Goal: Task Accomplishment & Management: Manage account settings

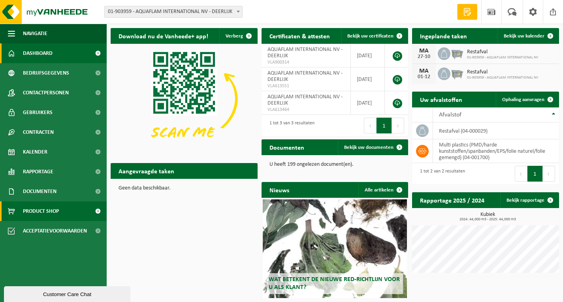
click at [63, 210] on link "Product Shop" at bounding box center [53, 212] width 107 height 20
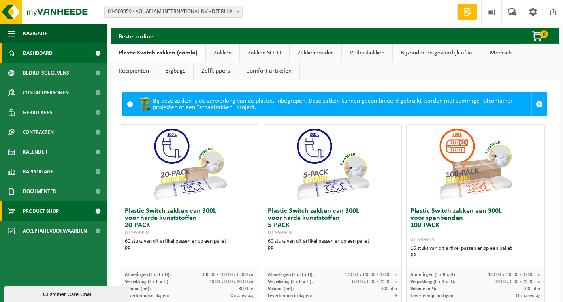
click at [70, 58] on link "Dashboard" at bounding box center [53, 53] width 107 height 20
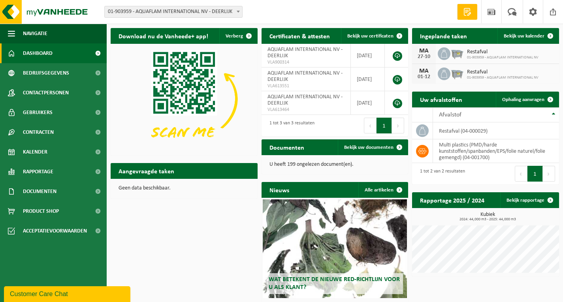
click at [468, 11] on span at bounding box center [468, 12] width 12 height 8
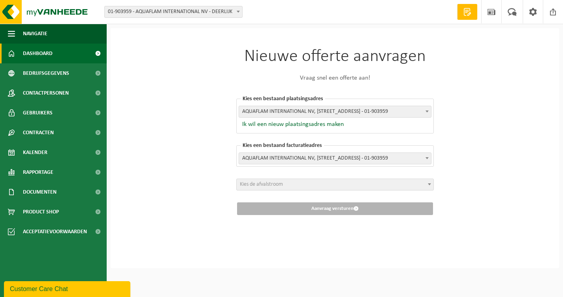
click at [85, 50] on link "Dashboard" at bounding box center [53, 53] width 107 height 20
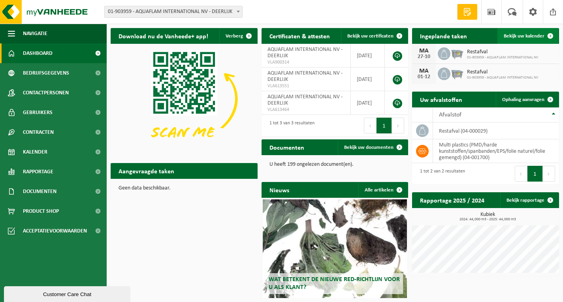
click at [525, 37] on span "Bekijk uw kalender" at bounding box center [524, 36] width 41 height 5
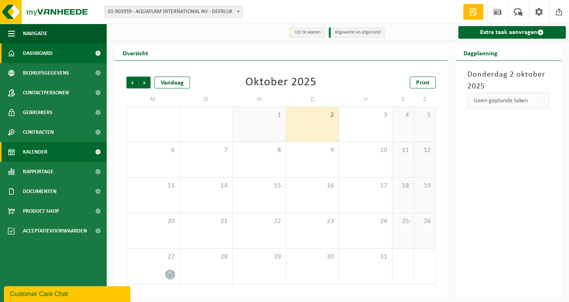
click at [81, 55] on link "Dashboard" at bounding box center [53, 53] width 107 height 20
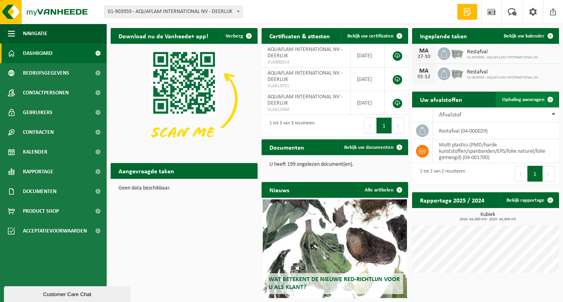
click at [514, 99] on span "Ophaling aanvragen" at bounding box center [524, 99] width 42 height 5
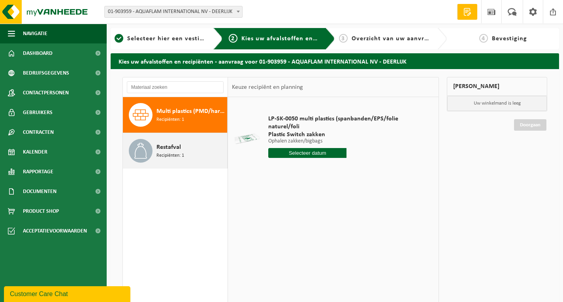
click at [146, 149] on icon at bounding box center [141, 151] width 16 height 16
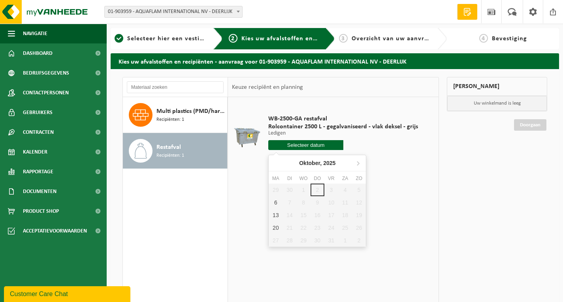
click at [300, 145] on input "text" at bounding box center [305, 145] width 75 height 10
click at [276, 199] on div "6" at bounding box center [276, 203] width 14 height 13
type input "Van 2025-10-06"
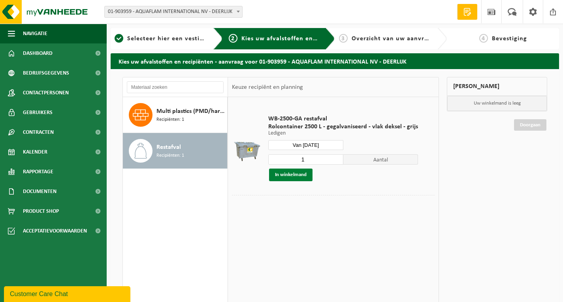
click at [300, 176] on button "In winkelmand" at bounding box center [290, 175] width 43 height 13
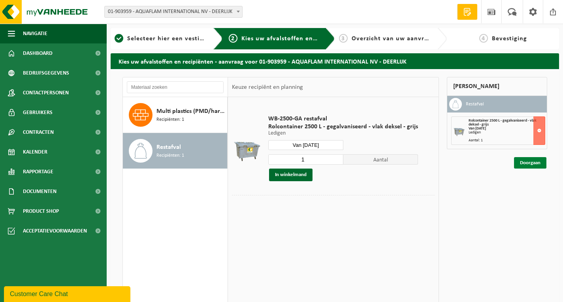
click at [527, 166] on link "Doorgaan" at bounding box center [530, 162] width 32 height 11
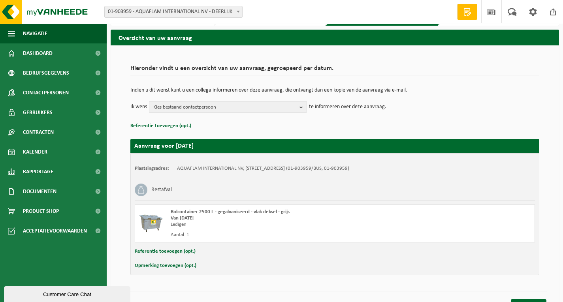
scroll to position [37, 0]
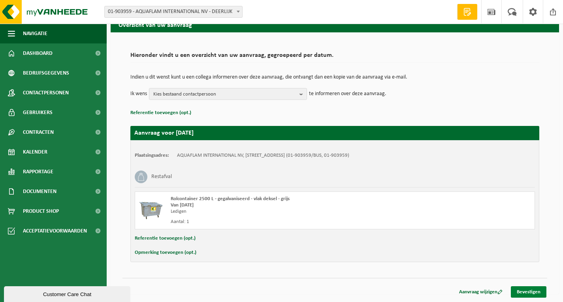
click at [529, 289] on link "Bevestigen" at bounding box center [529, 292] width 36 height 11
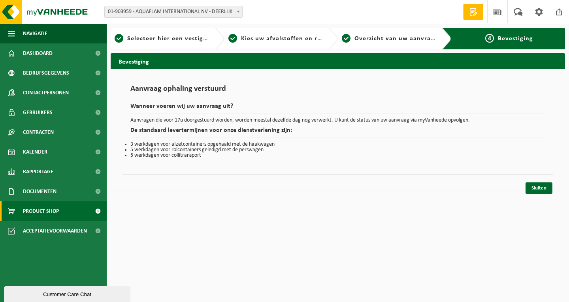
click at [33, 208] on span "Product Shop" at bounding box center [41, 212] width 36 height 20
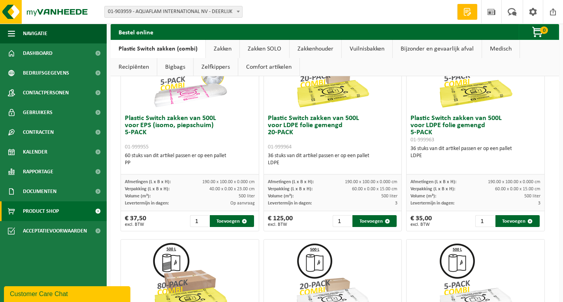
scroll to position [435, 0]
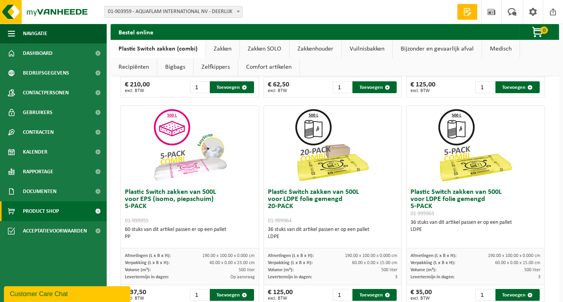
click at [138, 66] on link "Recipiënten" at bounding box center [134, 67] width 46 height 18
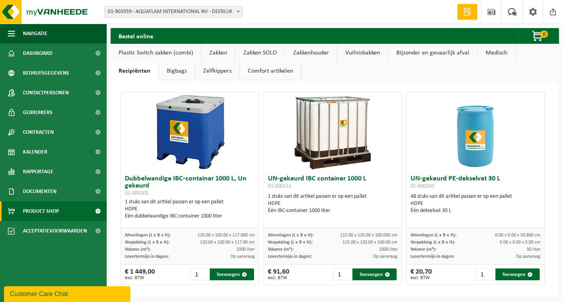
scroll to position [2, 0]
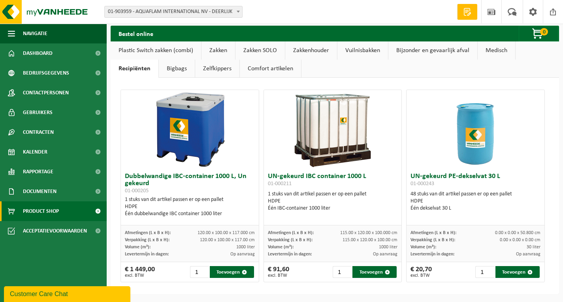
click at [181, 74] on link "Bigbags" at bounding box center [177, 69] width 36 height 18
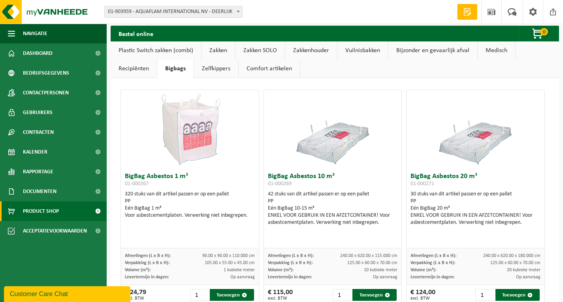
click at [225, 67] on link "Zelfkippers" at bounding box center [216, 69] width 44 height 18
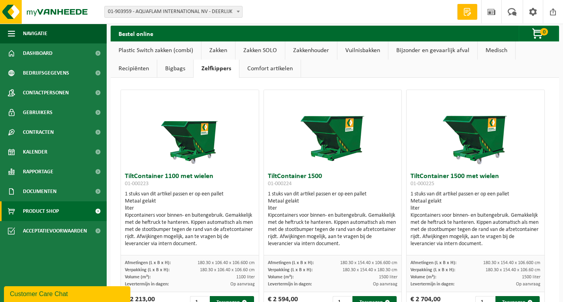
click at [259, 68] on link "Comfort artikelen" at bounding box center [270, 69] width 61 height 18
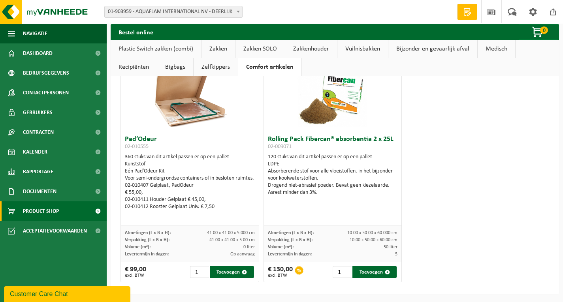
scroll to position [40, 0]
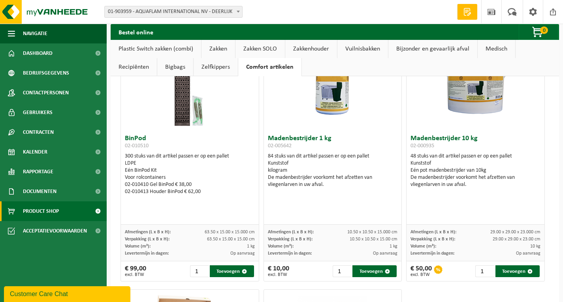
click at [226, 52] on link "Zakken" at bounding box center [219, 49] width 34 height 18
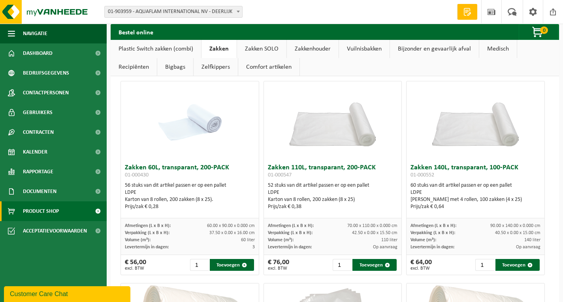
click at [260, 51] on link "Zakken SOLO" at bounding box center [261, 49] width 49 height 18
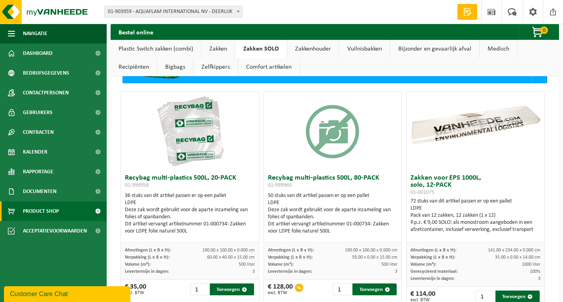
click at [316, 49] on link "Zakkenhouder" at bounding box center [313, 49] width 52 height 18
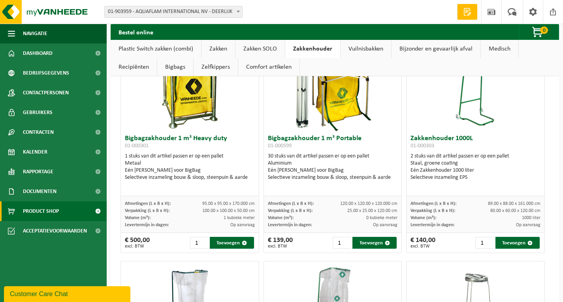
click at [369, 51] on link "Vuilnisbakken" at bounding box center [366, 49] width 51 height 18
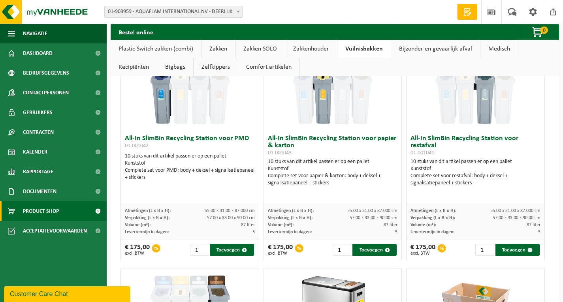
click at [312, 52] on link "Zakkenhouder" at bounding box center [311, 49] width 52 height 18
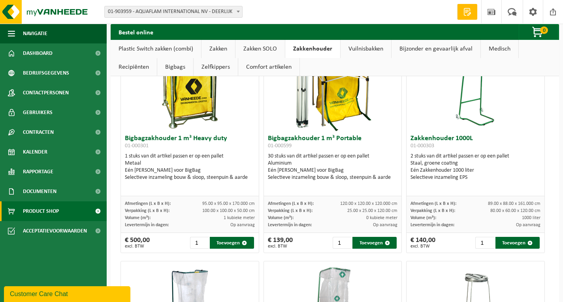
click at [367, 53] on link "Vuilnisbakken" at bounding box center [366, 49] width 51 height 18
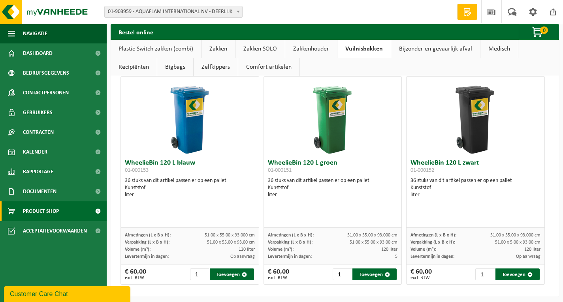
scroll to position [1752, 0]
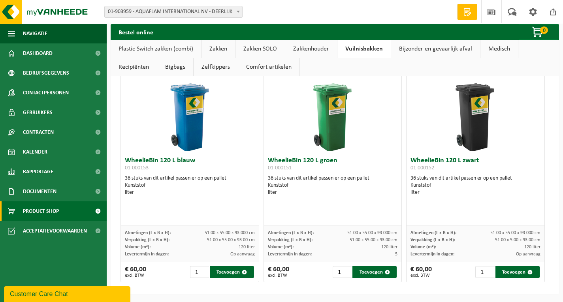
click at [435, 52] on link "Bijzonder en gevaarlijk afval" at bounding box center [435, 49] width 89 height 18
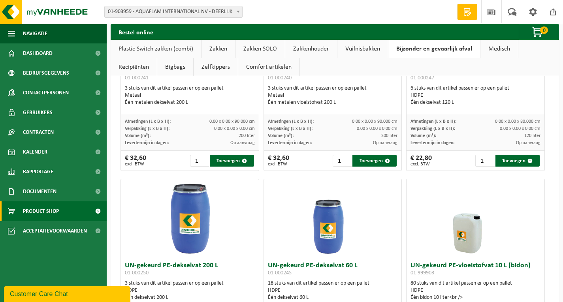
scroll to position [0, 0]
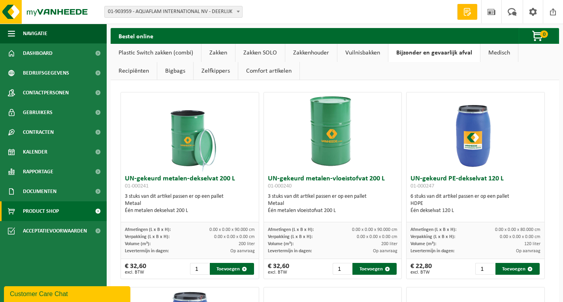
click at [494, 51] on link "Medisch" at bounding box center [500, 53] width 38 height 18
